Goal: Information Seeking & Learning: Find specific fact

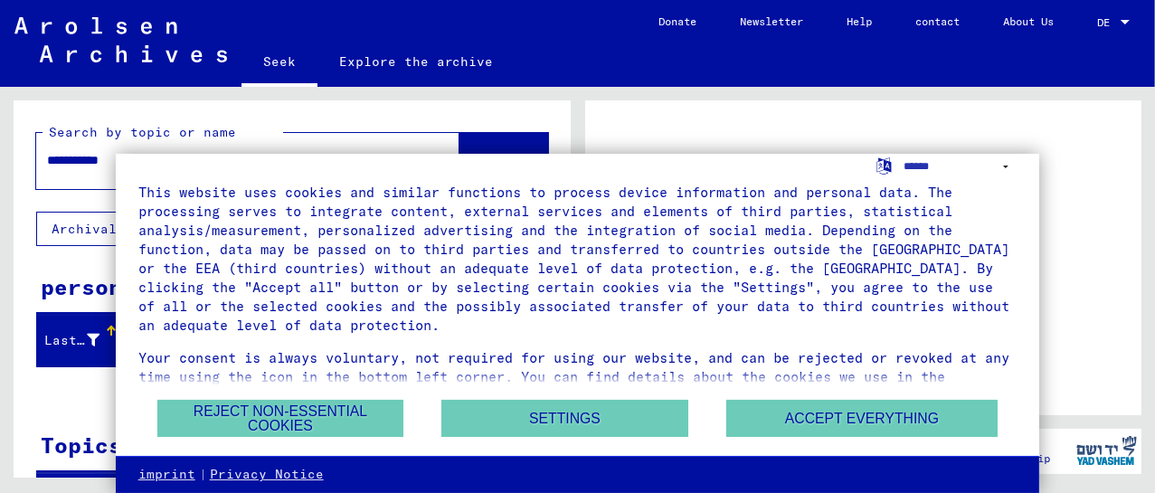
scroll to position [57, 0]
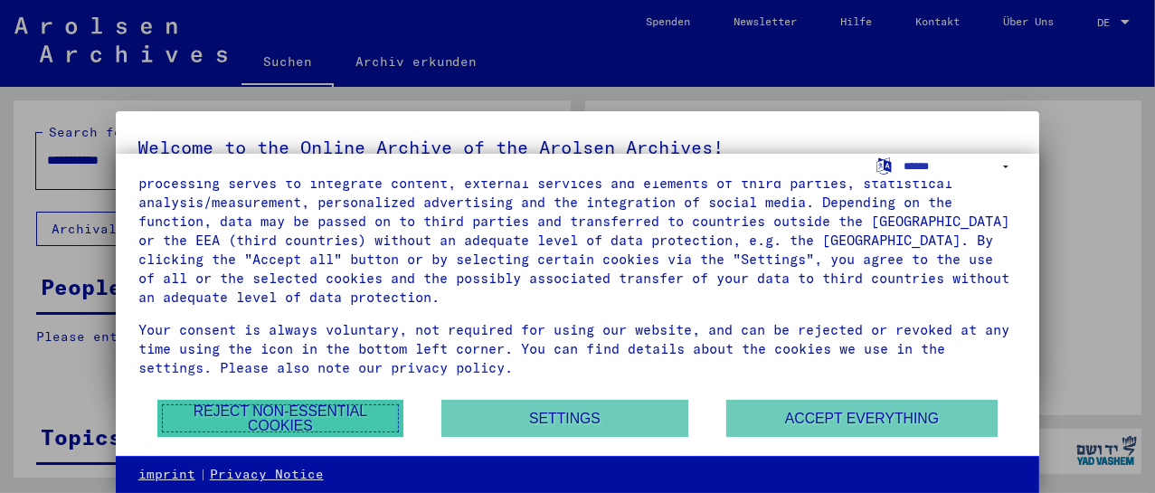
click at [299, 421] on font "Reject non-essential cookies" at bounding box center [281, 418] width 174 height 30
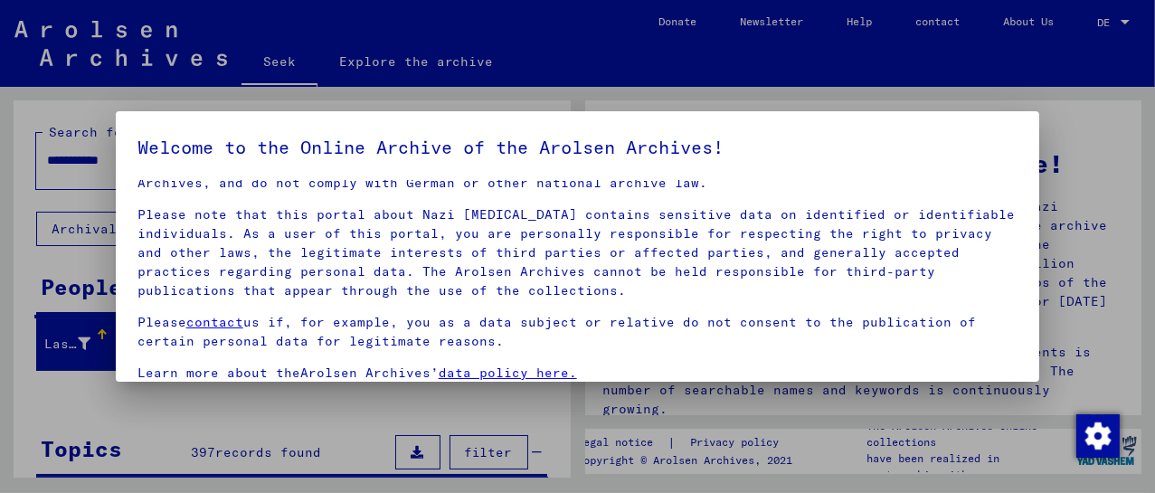
scroll to position [0, 0]
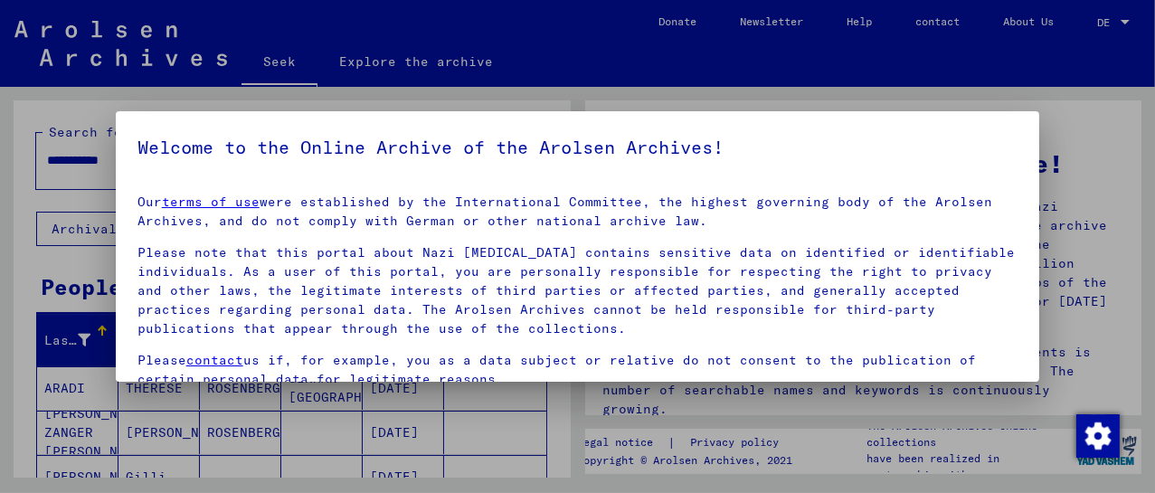
click at [1007, 138] on h5 "Welcome to the Online Archive of the Arolsen Archives!" at bounding box center [578, 147] width 881 height 29
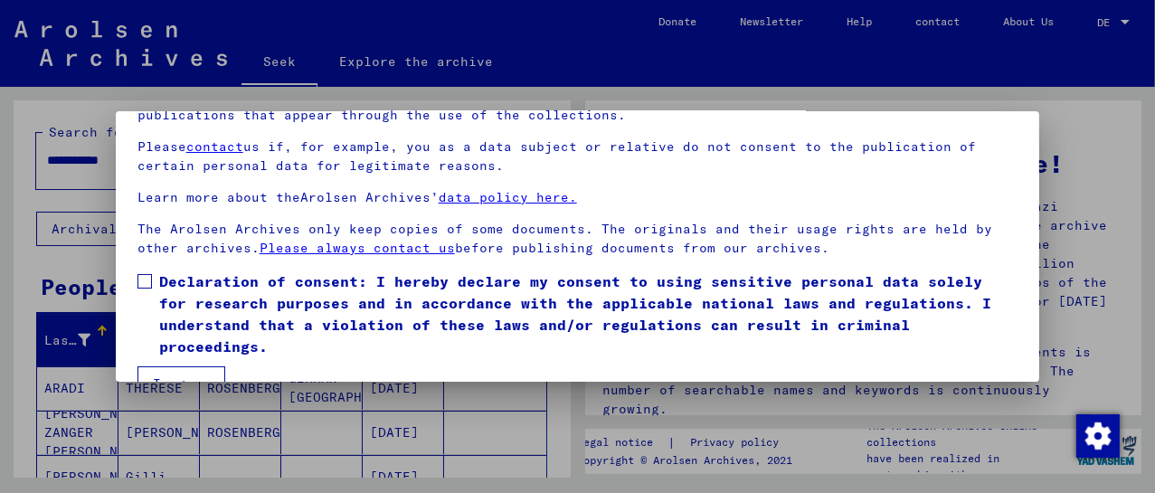
scroll to position [139, 0]
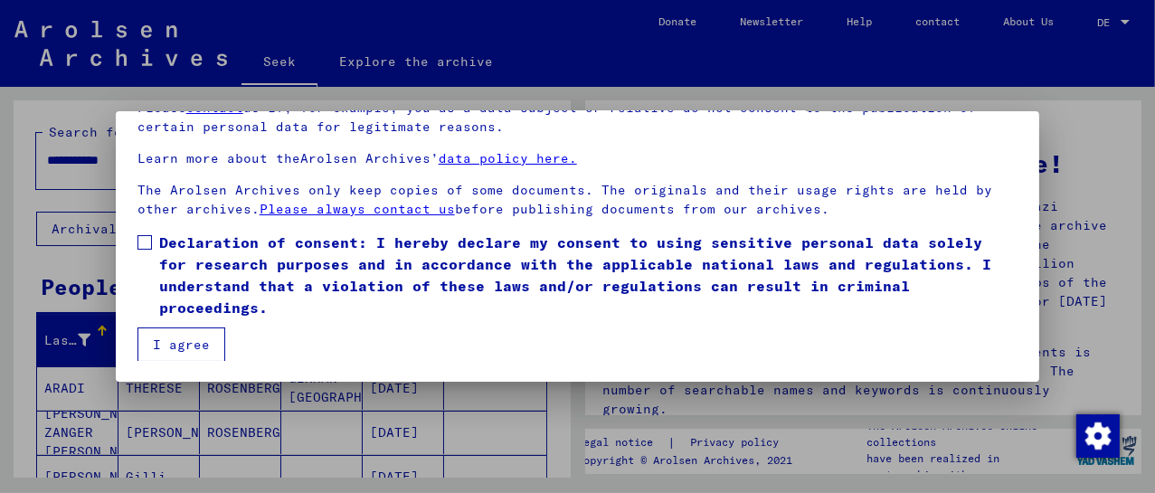
click at [144, 240] on span at bounding box center [145, 242] width 14 height 14
click at [175, 350] on font "I agree" at bounding box center [181, 345] width 57 height 16
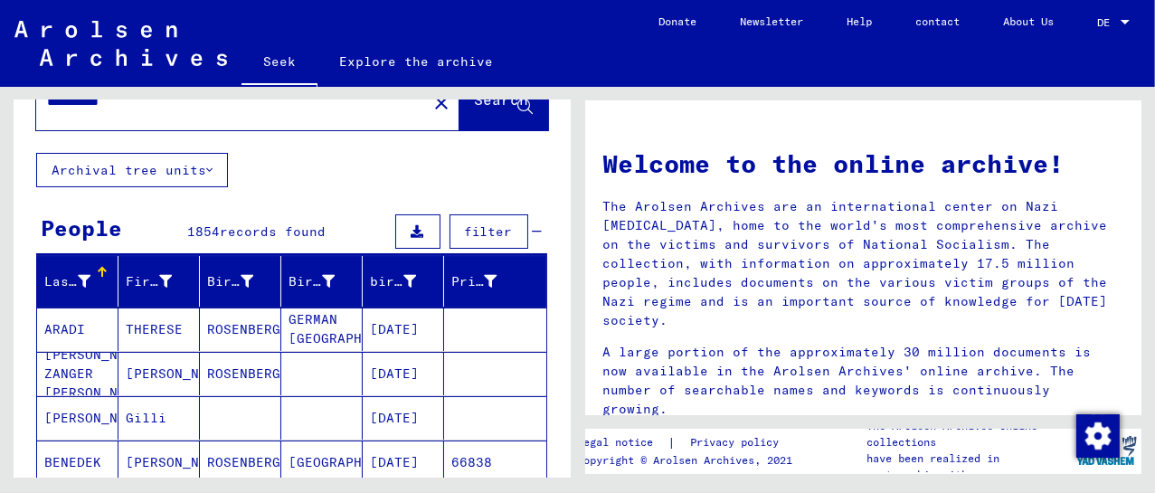
scroll to position [0, 0]
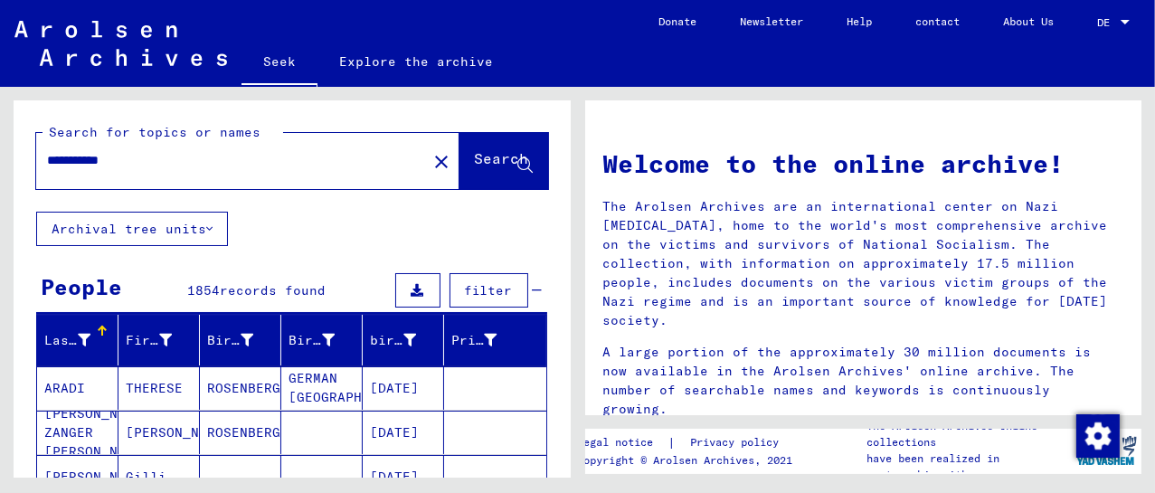
click at [240, 149] on div "**********" at bounding box center [220, 160] width 369 height 41
click at [232, 164] on input "**********" at bounding box center [226, 160] width 358 height 19
type input "**********"
drag, startPoint x: 489, startPoint y: 161, endPoint x: 486, endPoint y: 170, distance: 9.4
click at [488, 168] on font "Search" at bounding box center [502, 160] width 54 height 18
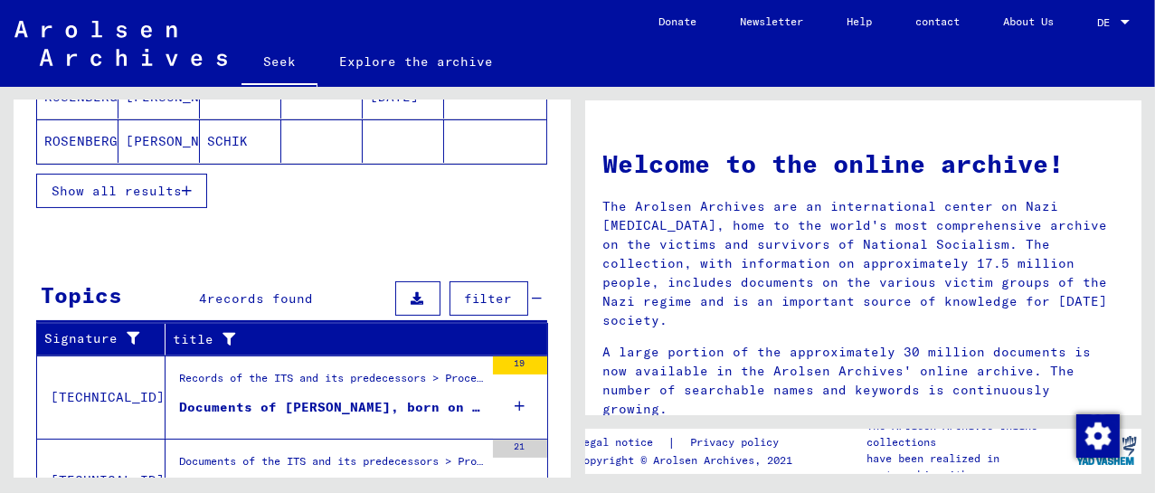
scroll to position [382, 0]
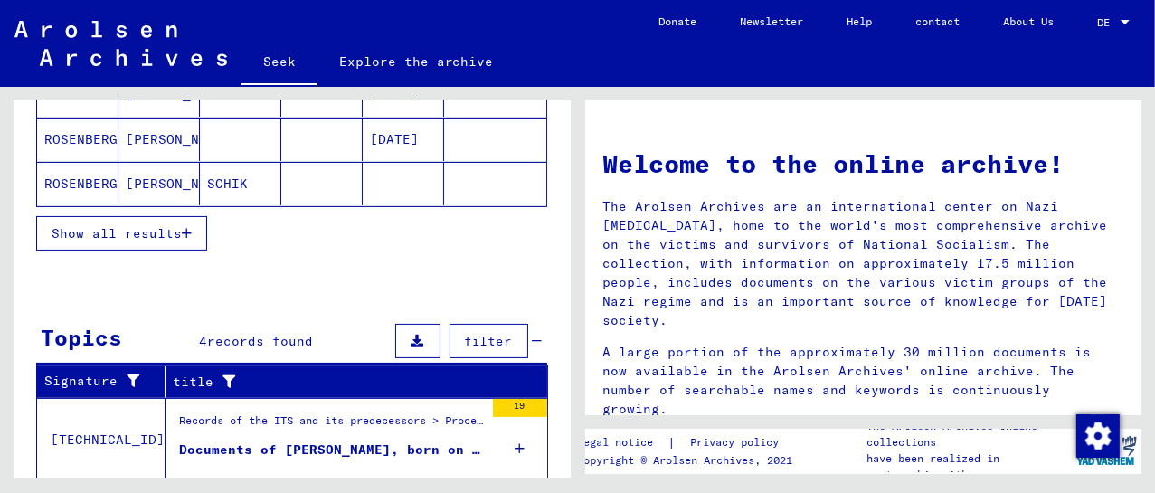
click at [115, 235] on font "Show all results" at bounding box center [117, 233] width 130 height 16
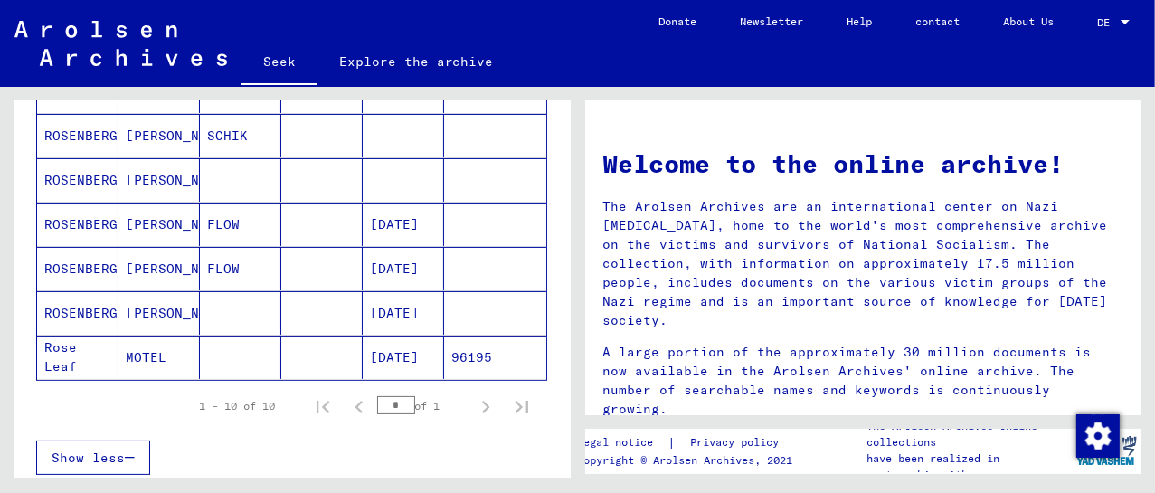
scroll to position [0, 0]
